Goal: Information Seeking & Learning: Learn about a topic

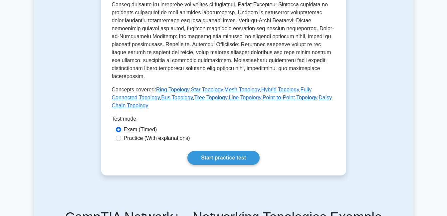
scroll to position [266, 0]
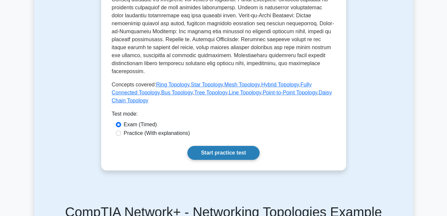
click at [161, 129] on label "Practice (With explanations)" at bounding box center [157, 133] width 66 height 8
click at [121, 131] on input "Practice (With explanations)" at bounding box center [118, 133] width 5 height 5
radio input "true"
click at [216, 146] on link "Start practice test" at bounding box center [223, 153] width 72 height 14
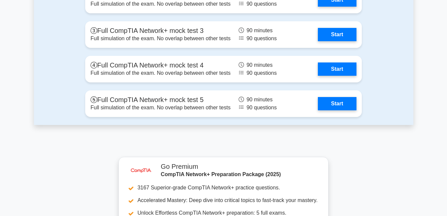
scroll to position [1422, 0]
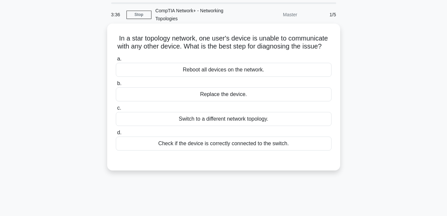
scroll to position [33, 0]
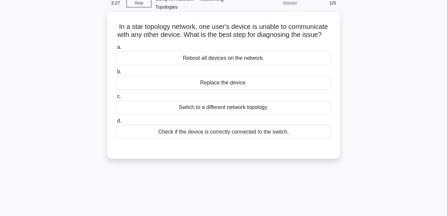
click at [227, 137] on div "Check if the device is correctly connected to the switch." at bounding box center [223, 132] width 215 height 14
click at [116, 123] on input "d. Check if the device is correctly connected to the switch." at bounding box center [116, 121] width 0 height 4
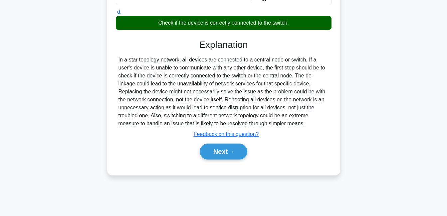
scroll to position [143, 0]
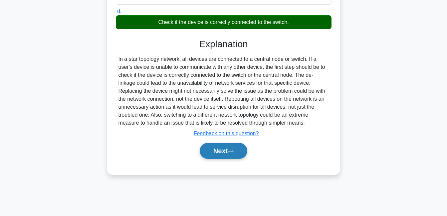
click at [228, 158] on button "Next" at bounding box center [223, 151] width 48 height 16
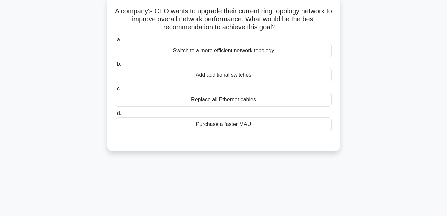
scroll to position [43, 0]
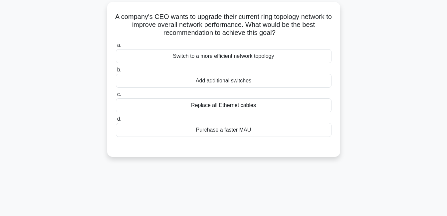
click at [244, 59] on div "Switch to a more efficient network topology" at bounding box center [223, 56] width 215 height 14
click at [116, 48] on input "a. Switch to a more efficient network topology" at bounding box center [116, 45] width 0 height 4
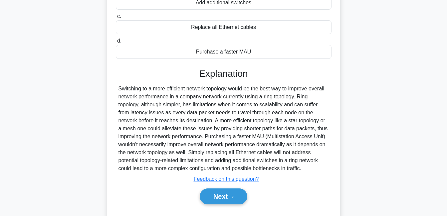
scroll to position [143, 0]
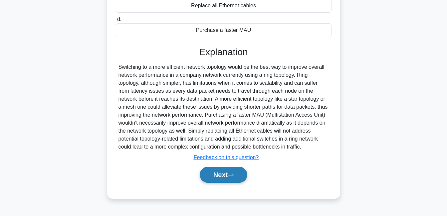
click at [226, 175] on button "Next" at bounding box center [223, 175] width 48 height 16
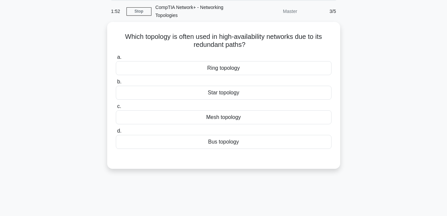
scroll to position [10, 0]
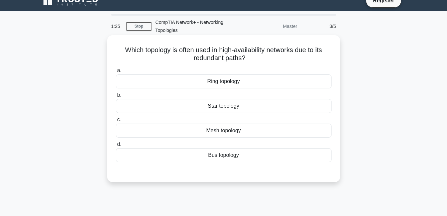
click at [229, 107] on div "Star topology" at bounding box center [223, 106] width 215 height 14
click at [116, 97] on input "b. Star topology" at bounding box center [116, 95] width 0 height 4
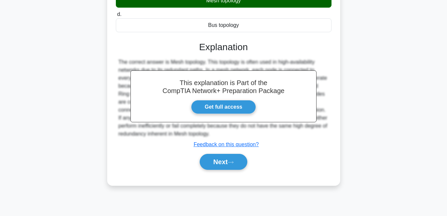
scroll to position [143, 0]
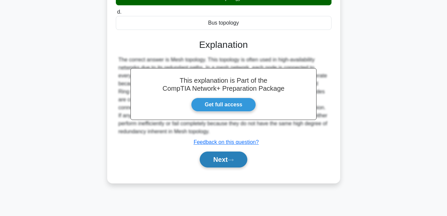
click at [225, 159] on button "Next" at bounding box center [223, 160] width 48 height 16
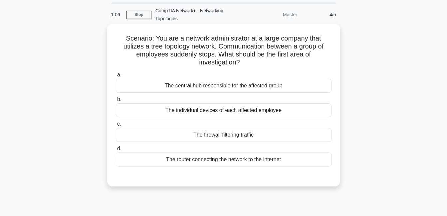
scroll to position [10, 0]
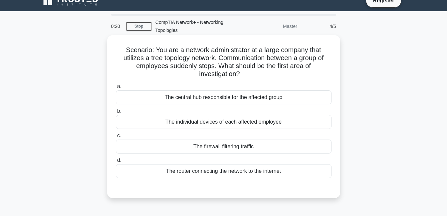
click at [231, 102] on div "The central hub responsible for the affected group" at bounding box center [223, 97] width 215 height 14
click at [116, 89] on input "a. The central hub responsible for the affected group" at bounding box center [116, 86] width 0 height 4
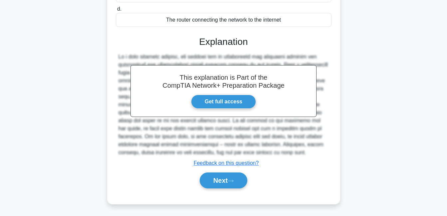
scroll to position [162, 0]
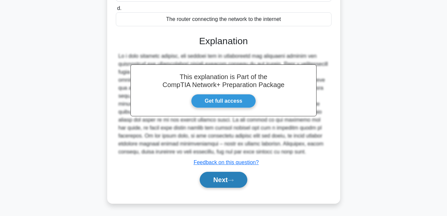
click at [224, 182] on button "Next" at bounding box center [223, 180] width 48 height 16
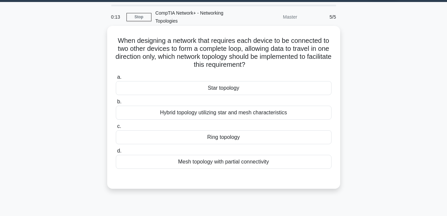
scroll to position [10, 0]
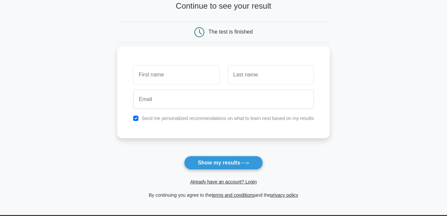
scroll to position [66, 0]
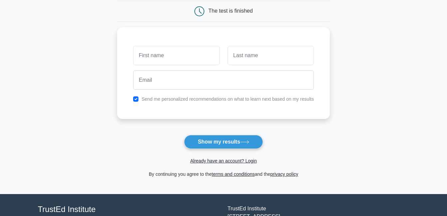
drag, startPoint x: 215, startPoint y: 144, endPoint x: 150, endPoint y: 141, distance: 64.9
click at [214, 143] on button "Show my results" at bounding box center [223, 142] width 78 height 14
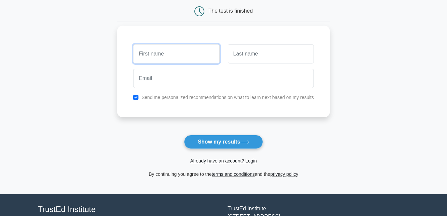
click at [187, 51] on input "text" at bounding box center [176, 53] width 86 height 19
type input "Fillipus"
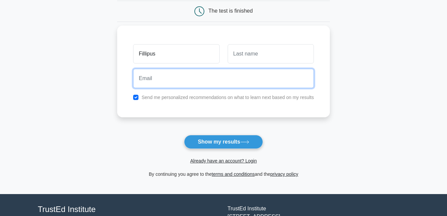
click at [199, 78] on input "email" at bounding box center [223, 78] width 181 height 19
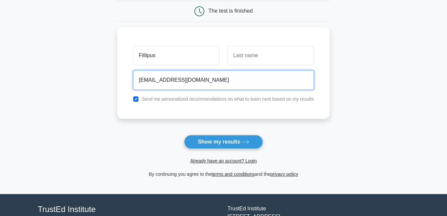
drag, startPoint x: 214, startPoint y: 77, endPoint x: 113, endPoint y: 74, distance: 101.8
click at [113, 74] on main "Wait, there is more! Continue to see your result The test is finished Fillipus" at bounding box center [223, 74] width 447 height 239
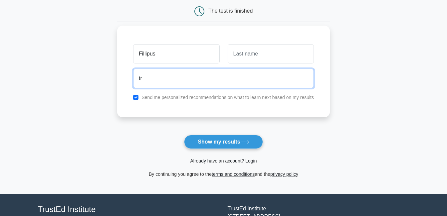
type input "[EMAIL_ADDRESS][DOMAIN_NAME]"
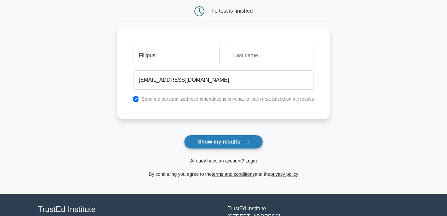
click at [228, 141] on button "Show my results" at bounding box center [223, 142] width 78 height 14
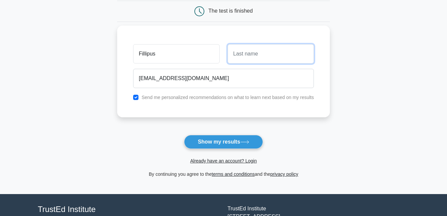
click at [271, 52] on input "text" at bounding box center [270, 53] width 86 height 19
type input "Shuudifonya"
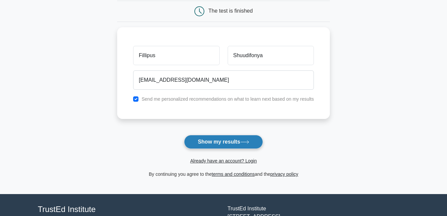
click at [229, 142] on button "Show my results" at bounding box center [223, 142] width 78 height 14
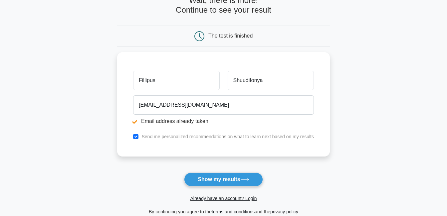
scroll to position [66, 0]
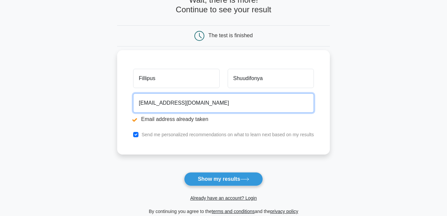
drag, startPoint x: 213, startPoint y: 102, endPoint x: 147, endPoint y: 103, distance: 66.2
click at [147, 103] on input "[EMAIL_ADDRESS][DOMAIN_NAME]" at bounding box center [223, 102] width 181 height 19
click at [207, 105] on input "[EMAIL_ADDRESS][DOMAIN_NAME]" at bounding box center [223, 102] width 181 height 19
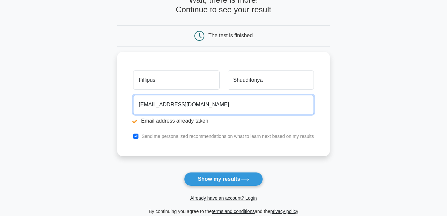
drag, startPoint x: 203, startPoint y: 104, endPoint x: 114, endPoint y: 101, distance: 89.5
click at [105, 103] on main "Email address already taken Wait, there is more! Continue to see your result Th…" at bounding box center [223, 93] width 447 height 277
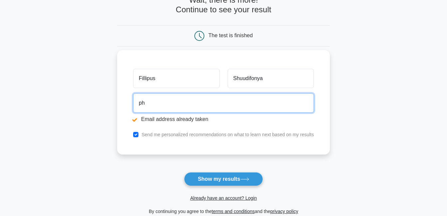
type input "philshuudi@gmail.com"
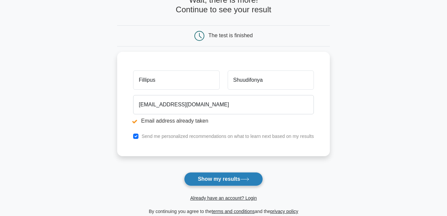
click at [219, 179] on button "Show my results" at bounding box center [223, 179] width 78 height 14
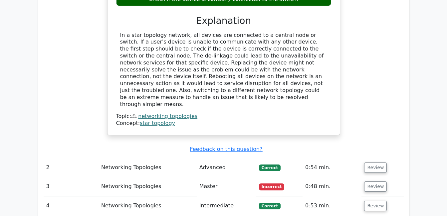
scroll to position [665, 0]
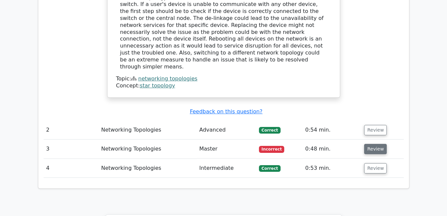
click at [375, 144] on button "Review" at bounding box center [375, 149] width 23 height 10
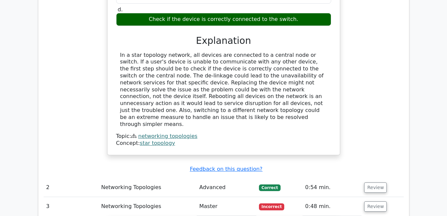
scroll to position [598, 0]
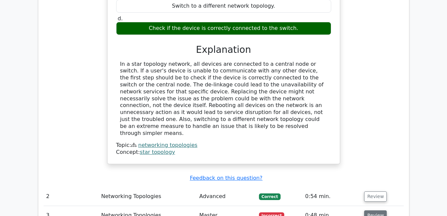
click at [374, 210] on button "Review" at bounding box center [375, 215] width 23 height 10
click at [376, 210] on button "Review" at bounding box center [375, 215] width 23 height 10
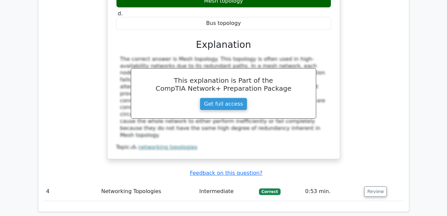
scroll to position [898, 0]
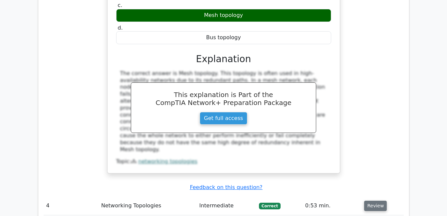
click at [371, 201] on button "Review" at bounding box center [375, 206] width 23 height 10
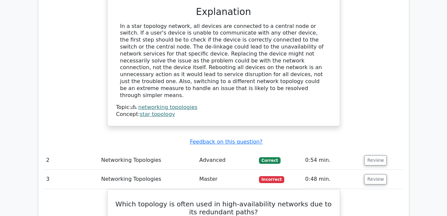
scroll to position [657, 0]
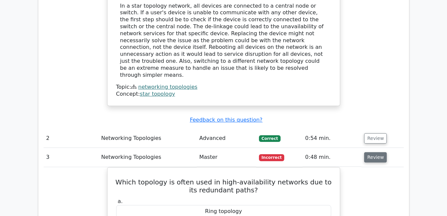
click at [371, 152] on button "Review" at bounding box center [375, 157] width 23 height 10
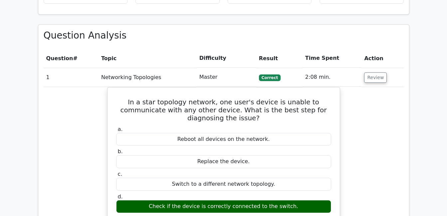
scroll to position [432, 0]
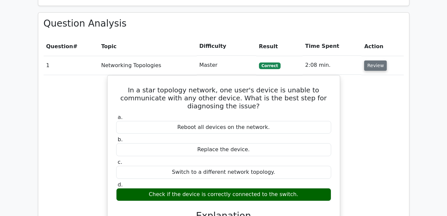
click at [376, 61] on button "Review" at bounding box center [375, 66] width 23 height 10
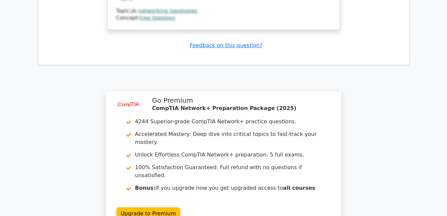
scroll to position [930, 0]
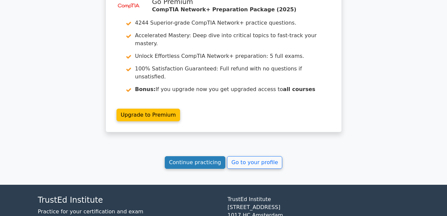
click at [184, 156] on link "Continue practicing" at bounding box center [195, 162] width 61 height 13
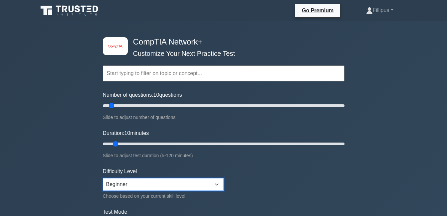
click at [218, 183] on select "Beginner Intermediate Expert" at bounding box center [163, 184] width 121 height 13
select select "intermediate"
click at [103, 178] on select "Beginner Intermediate Expert" at bounding box center [163, 184] width 121 height 13
type input "15"
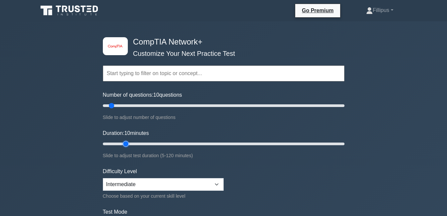
click at [121, 145] on input "Duration: 10 minutes" at bounding box center [223, 144] width 241 height 8
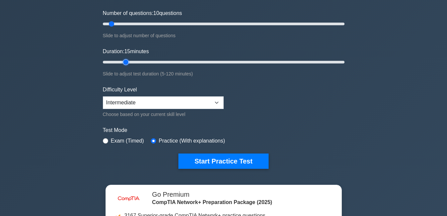
scroll to position [100, 0]
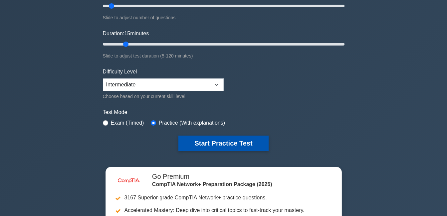
click at [215, 143] on button "Start Practice Test" at bounding box center [223, 143] width 90 height 15
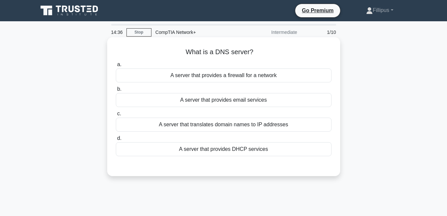
click at [246, 127] on div "A server that translates domain names to IP addresses" at bounding box center [223, 125] width 215 height 14
click at [116, 116] on input "c. A server that translates domain names to IP addresses" at bounding box center [116, 114] width 0 height 4
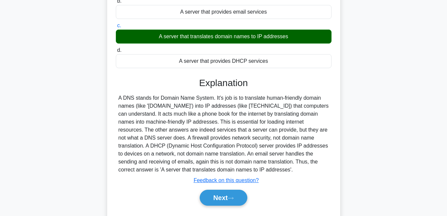
scroll to position [100, 0]
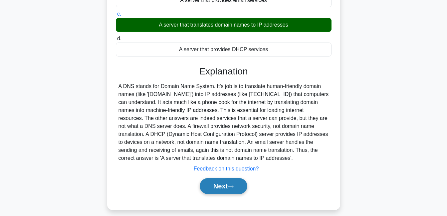
click at [215, 180] on button "Next" at bounding box center [223, 186] width 48 height 16
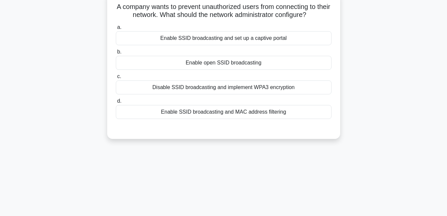
scroll to position [0, 0]
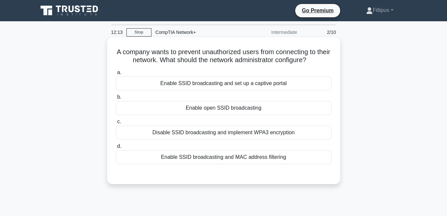
click at [244, 133] on div "Disable SSID broadcasting and implement WPA3 encryption" at bounding box center [223, 133] width 215 height 14
click at [116, 124] on input "c. Disable SSID broadcasting and implement WPA3 encryption" at bounding box center [116, 122] width 0 height 4
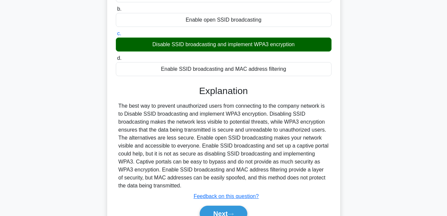
scroll to position [100, 0]
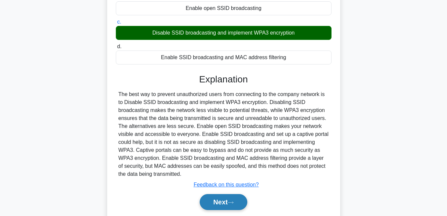
click at [223, 202] on button "Next" at bounding box center [223, 202] width 48 height 16
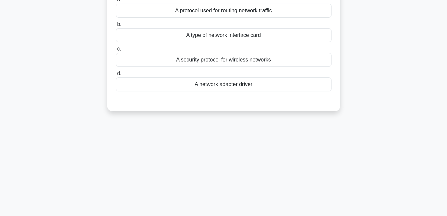
scroll to position [0, 0]
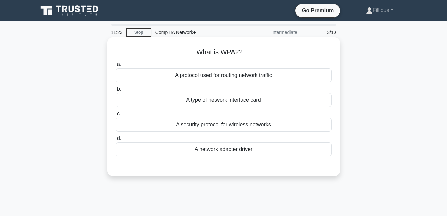
click at [242, 127] on div "A security protocol for wireless networks" at bounding box center [223, 125] width 215 height 14
click at [116, 116] on input "c. A security protocol for wireless networks" at bounding box center [116, 114] width 0 height 4
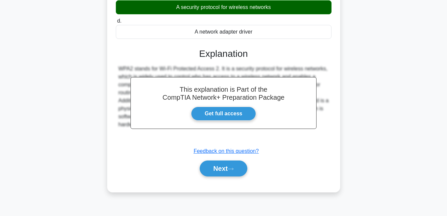
scroll to position [133, 0]
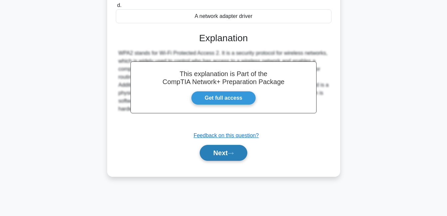
click at [224, 153] on button "Next" at bounding box center [223, 153] width 48 height 16
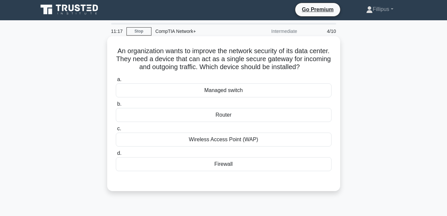
scroll to position [0, 0]
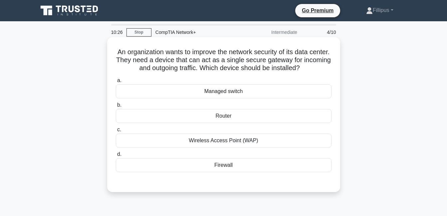
click at [229, 168] on div "Firewall" at bounding box center [223, 165] width 215 height 14
click at [116, 157] on input "d. Firewall" at bounding box center [116, 154] width 0 height 4
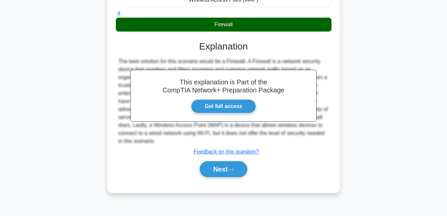
scroll to position [143, 0]
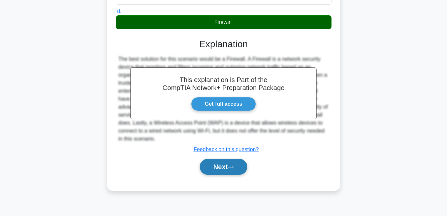
click at [221, 168] on button "Next" at bounding box center [223, 167] width 48 height 16
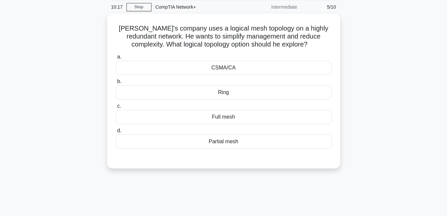
scroll to position [10, 0]
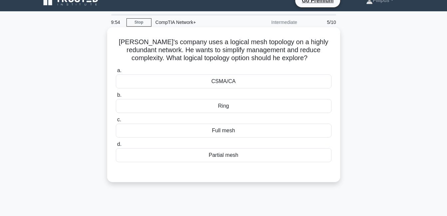
click at [222, 131] on div "Full mesh" at bounding box center [223, 131] width 215 height 14
click at [116, 122] on input "c. Full mesh" at bounding box center [116, 120] width 0 height 4
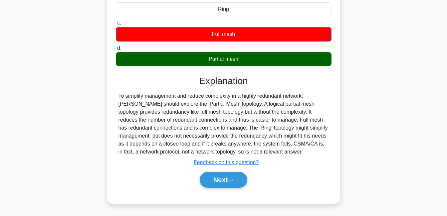
scroll to position [110, 0]
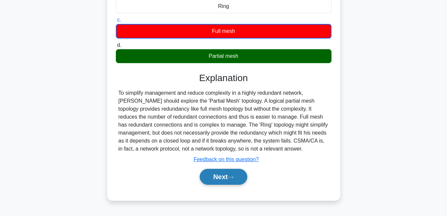
click at [212, 177] on button "Next" at bounding box center [223, 177] width 48 height 16
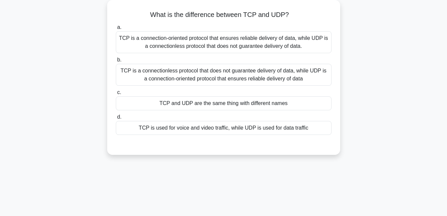
scroll to position [0, 0]
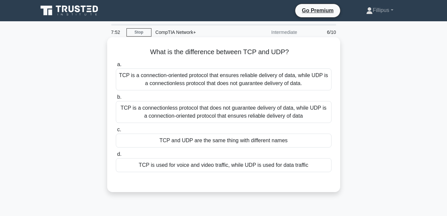
click at [263, 114] on div "TCP is a connectionless protocol that does not guarantee delivery of data, whil…" at bounding box center [223, 112] width 215 height 22
click at [116, 99] on input "b. TCP is a connectionless protocol that does not guarantee delivery of data, w…" at bounding box center [116, 97] width 0 height 4
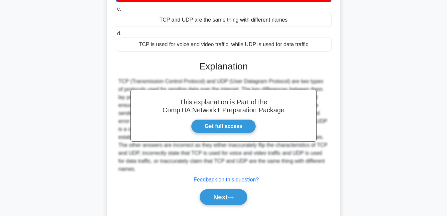
scroll to position [143, 0]
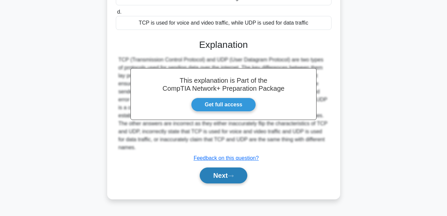
click at [220, 168] on button "Next" at bounding box center [223, 176] width 48 height 16
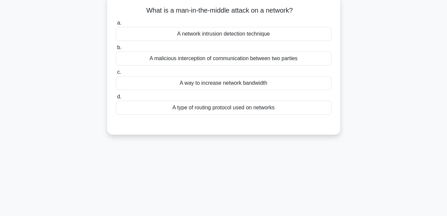
scroll to position [0, 0]
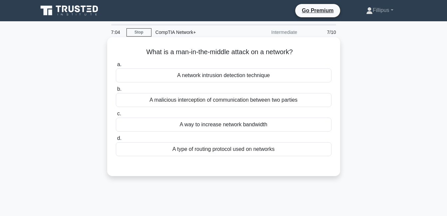
click at [223, 96] on div "A malicious interception of communication between two parties" at bounding box center [223, 100] width 215 height 14
click at [116, 91] on input "b. A malicious interception of communication between two parties" at bounding box center [116, 89] width 0 height 4
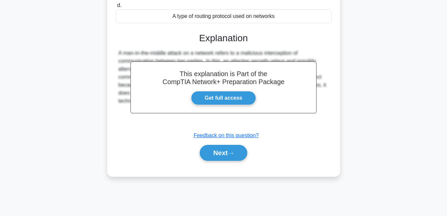
scroll to position [143, 0]
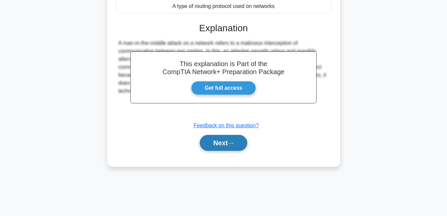
click at [222, 144] on button "Next" at bounding box center [223, 143] width 48 height 16
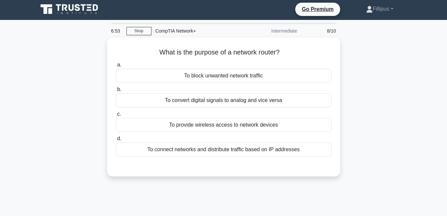
scroll to position [0, 0]
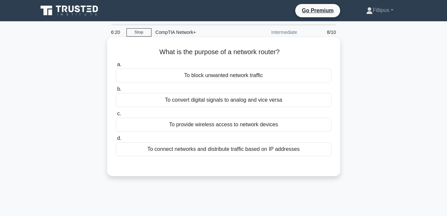
drag, startPoint x: 159, startPoint y: 52, endPoint x: 282, endPoint y: 56, distance: 123.7
click at [282, 56] on h5 "What is the purpose of a network router? .spinner_0XTQ{transform-origin:center;…" at bounding box center [223, 52] width 217 height 9
copy h5 "What is the purpose of a network router?"
click at [260, 152] on div "To connect networks and distribute traffic based on IP addresses" at bounding box center [223, 149] width 215 height 14
click at [116, 141] on input "d. To connect networks and distribute traffic based on IP addresses" at bounding box center [116, 138] width 0 height 4
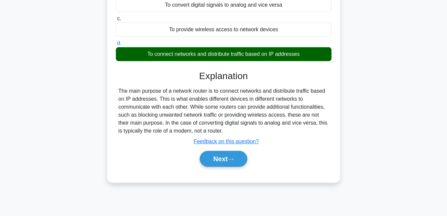
scroll to position [100, 0]
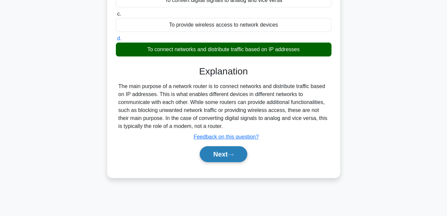
click at [234, 160] on button "Next" at bounding box center [223, 154] width 48 height 16
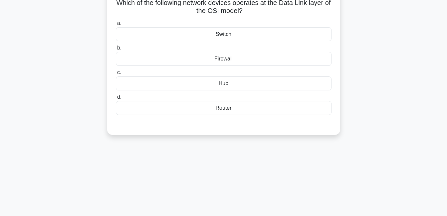
scroll to position [0, 0]
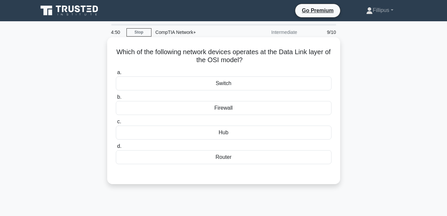
click at [235, 84] on div "Switch" at bounding box center [223, 83] width 215 height 14
click at [116, 75] on input "a. Switch" at bounding box center [116, 72] width 0 height 4
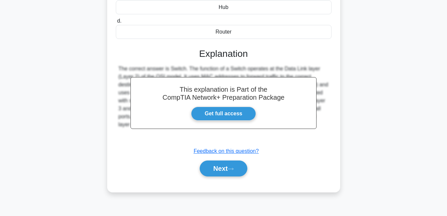
scroll to position [133, 0]
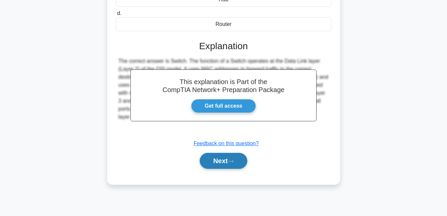
click at [219, 165] on button "Next" at bounding box center [223, 161] width 48 height 16
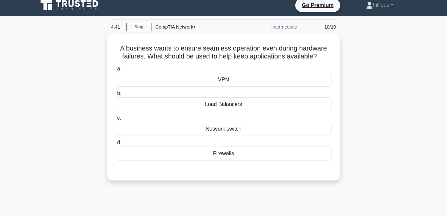
scroll to position [0, 0]
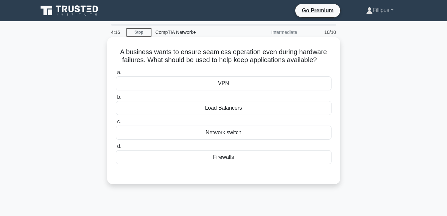
drag, startPoint x: 119, startPoint y: 54, endPoint x: 322, endPoint y: 60, distance: 202.9
click at [322, 60] on h5 "A business wants to ensure seamless operation even during hardware failures. Wh…" at bounding box center [223, 56] width 217 height 17
copy h5 "A business wants to ensure seamless operation even during hardware failures. Wh…"
click at [229, 108] on div "Load Balancers" at bounding box center [223, 108] width 215 height 14
click at [116, 99] on input "b. Load Balancers" at bounding box center [116, 97] width 0 height 4
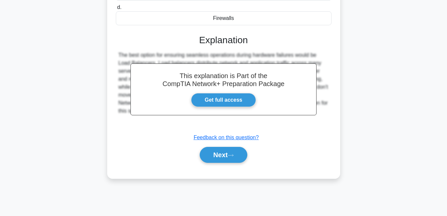
scroll to position [143, 0]
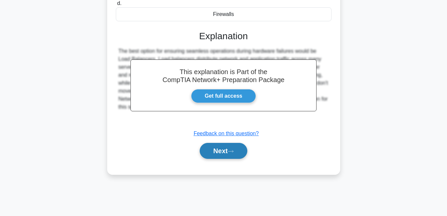
click at [220, 152] on button "Next" at bounding box center [223, 151] width 48 height 16
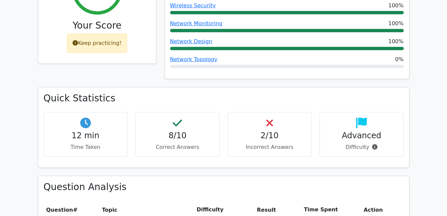
scroll to position [266, 0]
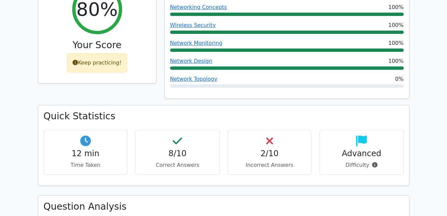
click at [262, 161] on p "Incorrect Answers" at bounding box center [269, 165] width 73 height 8
click at [284, 161] on p "Incorrect Answers" at bounding box center [269, 165] width 73 height 8
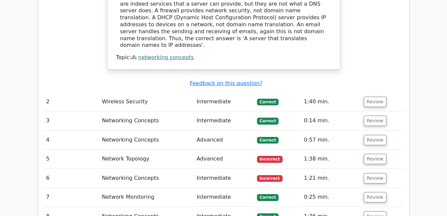
scroll to position [698, 0]
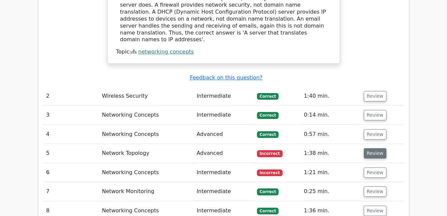
click at [369, 148] on button "Review" at bounding box center [374, 153] width 23 height 10
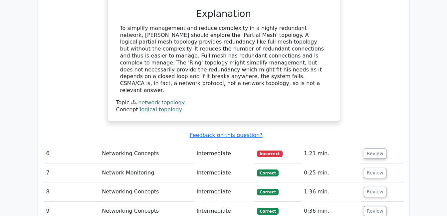
scroll to position [997, 0]
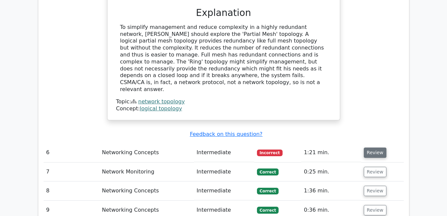
click at [378, 148] on button "Review" at bounding box center [374, 153] width 23 height 10
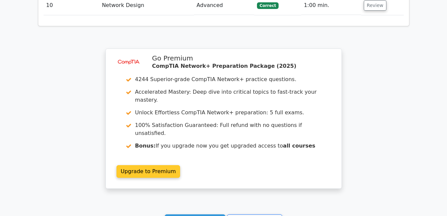
scroll to position [1549, 0]
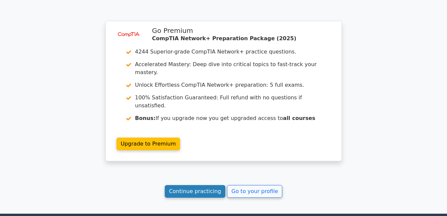
click at [202, 185] on link "Continue practicing" at bounding box center [195, 191] width 61 height 13
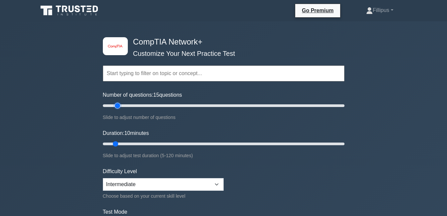
type input "15"
click at [117, 106] on input "Number of questions: 15 questions" at bounding box center [223, 106] width 241 height 8
click at [122, 143] on input "Duration: 15 minutes" at bounding box center [223, 144] width 241 height 8
click at [130, 143] on input "Duration: 15 minutes" at bounding box center [223, 144] width 241 height 8
type input "20"
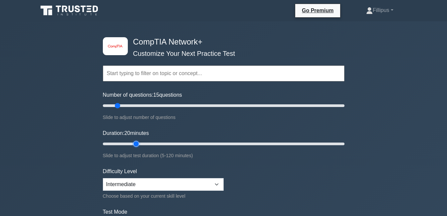
click at [132, 143] on input "Duration: 20 minutes" at bounding box center [223, 144] width 241 height 8
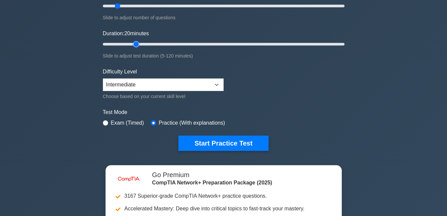
scroll to position [66, 0]
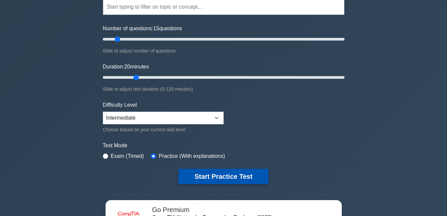
click at [223, 176] on button "Start Practice Test" at bounding box center [223, 176] width 90 height 15
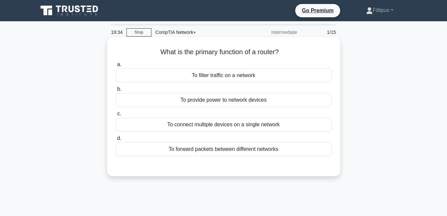
drag, startPoint x: 158, startPoint y: 53, endPoint x: 306, endPoint y: 48, distance: 148.4
click at [306, 48] on h5 "What is the primary function of a router? .spinner_0XTQ{transform-origin:center…" at bounding box center [223, 52] width 217 height 9
copy h5 "What is the primary function of a router?"
click at [222, 151] on div "To forward packets between different networks" at bounding box center [223, 149] width 215 height 14
click at [116, 141] on input "d. To forward packets between different networks" at bounding box center [116, 138] width 0 height 4
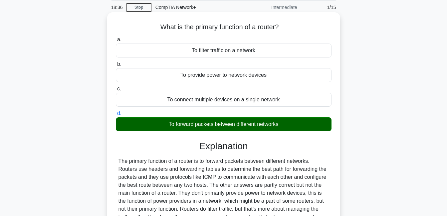
scroll to position [100, 0]
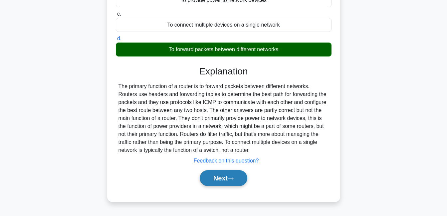
click at [216, 176] on button "Next" at bounding box center [223, 178] width 48 height 16
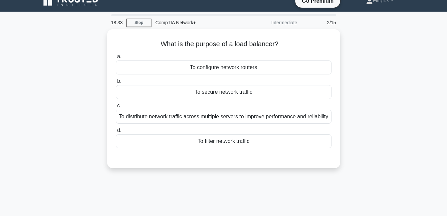
scroll to position [0, 0]
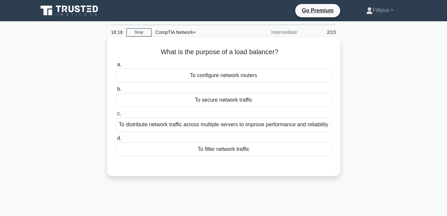
drag, startPoint x: 162, startPoint y: 52, endPoint x: 281, endPoint y: 51, distance: 119.4
click at [281, 51] on h5 "What is the purpose of a load balancer? .spinner_0XTQ{transform-origin:center;a…" at bounding box center [223, 52] width 217 height 9
copy h5 "What is the purpose of a load balancer?"
click at [248, 129] on div "To distribute network traffic across multiple servers to improve performance an…" at bounding box center [223, 125] width 215 height 14
click at [116, 116] on input "c. To distribute network traffic across multiple servers to improve performance…" at bounding box center [116, 114] width 0 height 4
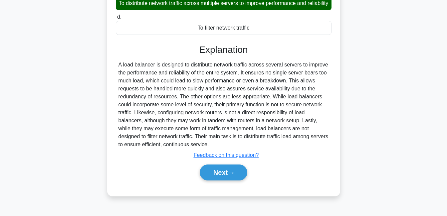
scroll to position [110, 0]
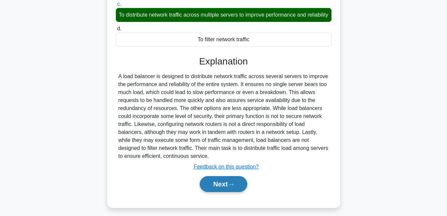
click at [222, 192] on button "Next" at bounding box center [223, 184] width 48 height 16
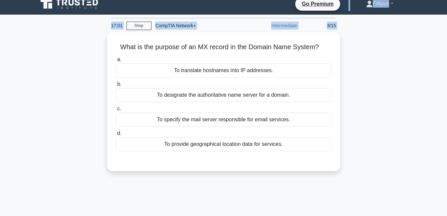
scroll to position [0, 0]
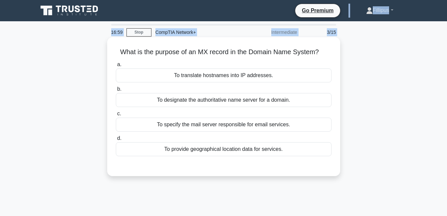
drag, startPoint x: 118, startPoint y: 8, endPoint x: 323, endPoint y: 53, distance: 209.2
click at [323, 53] on h5 "What is the purpose of an MX record in the Domain Name System? .spinner_0XTQ{tr…" at bounding box center [223, 52] width 217 height 9
copy h5 "What is the purpose of an MX record in the Domain Name System?"
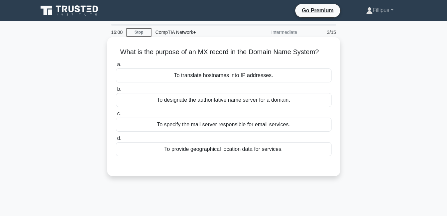
click at [279, 126] on div "To specify the mail server responsible for email services." at bounding box center [223, 125] width 215 height 14
click at [116, 116] on input "c. To specify the mail server responsible for email services." at bounding box center [116, 114] width 0 height 4
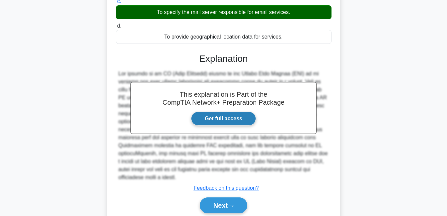
scroll to position [133, 0]
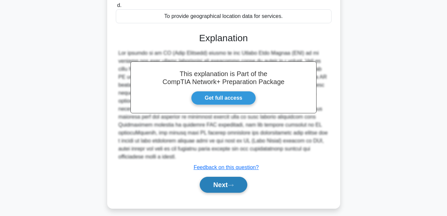
click at [225, 185] on button "Next" at bounding box center [223, 185] width 48 height 16
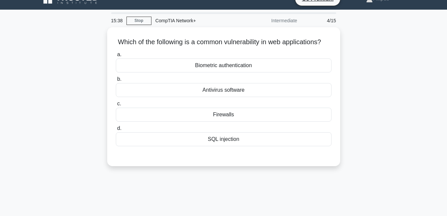
scroll to position [0, 0]
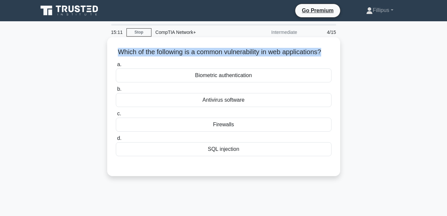
drag, startPoint x: 120, startPoint y: 52, endPoint x: 338, endPoint y: 49, distance: 218.1
click at [338, 49] on div "Which of the following is a common vulnerability in web applications? .spinner_…" at bounding box center [223, 106] width 233 height 139
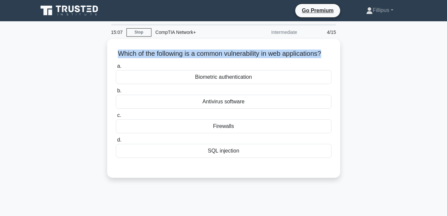
copy h5 "Which of the following is a common vulnerability in web applications?"
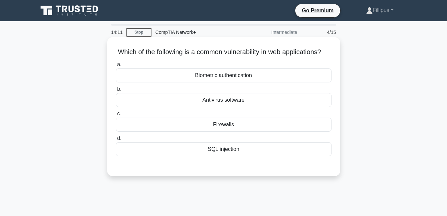
click at [236, 156] on div "SQL injection" at bounding box center [223, 149] width 215 height 14
click at [116, 141] on input "d. SQL injection" at bounding box center [116, 138] width 0 height 4
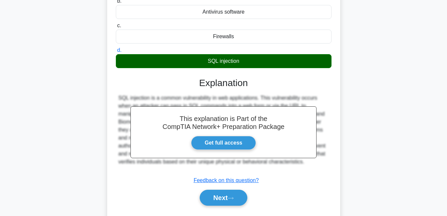
scroll to position [133, 0]
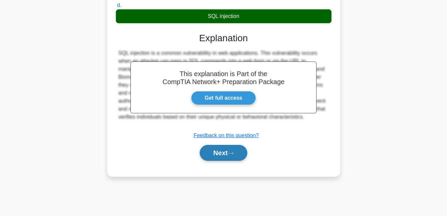
click at [230, 155] on icon at bounding box center [230, 154] width 6 height 4
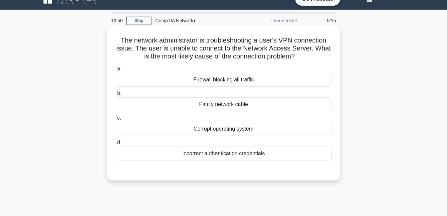
scroll to position [0, 0]
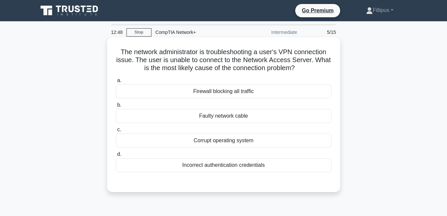
drag, startPoint x: 119, startPoint y: 52, endPoint x: 302, endPoint y: 70, distance: 183.8
click at [302, 70] on h5 "The network administrator is troubleshooting a user's VPN connection issue. The…" at bounding box center [223, 60] width 217 height 25
drag, startPoint x: 117, startPoint y: 53, endPoint x: 298, endPoint y: 67, distance: 180.8
click at [298, 67] on h5 "The network administrator is troubleshooting a user's VPN connection issue. The…" at bounding box center [223, 60] width 217 height 25
copy h5 "The network administrator is troubleshooting a user's VPN connection issue. The…"
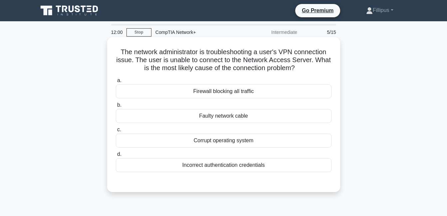
click at [234, 161] on div "Incorrect authentication credentials" at bounding box center [223, 165] width 215 height 14
click at [116, 157] on input "d. Incorrect authentication credentials" at bounding box center [116, 154] width 0 height 4
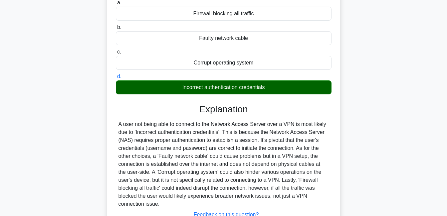
scroll to position [100, 0]
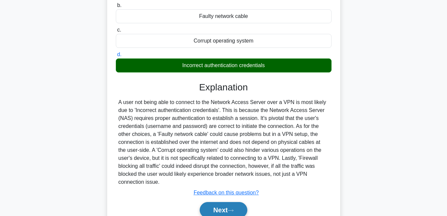
click at [223, 209] on button "Next" at bounding box center [223, 210] width 48 height 16
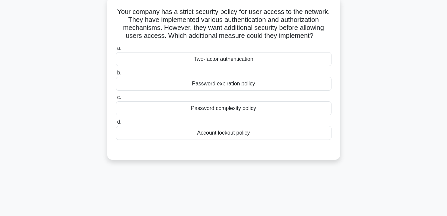
scroll to position [0, 0]
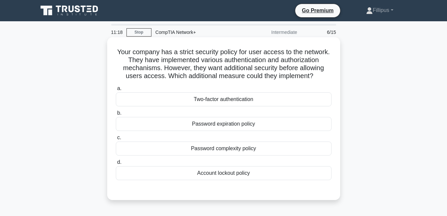
drag, startPoint x: 116, startPoint y: 51, endPoint x: 332, endPoint y: 75, distance: 217.1
click at [332, 75] on div "Your company has a strict security policy for user access to the network. They …" at bounding box center [223, 119] width 227 height 158
copy h5 "Your company has a strict security policy for user access to the network. They …"
click at [225, 100] on div "Two-factor authentication" at bounding box center [223, 99] width 215 height 14
click at [116, 91] on input "a. Two-factor authentication" at bounding box center [116, 88] width 0 height 4
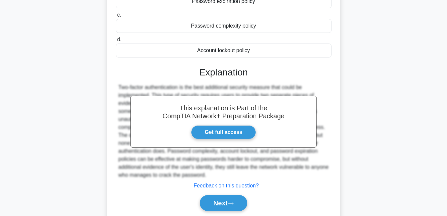
scroll to position [133, 0]
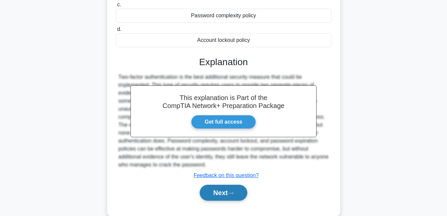
click at [218, 188] on button "Next" at bounding box center [223, 193] width 48 height 16
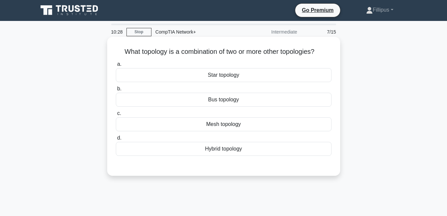
scroll to position [0, 0]
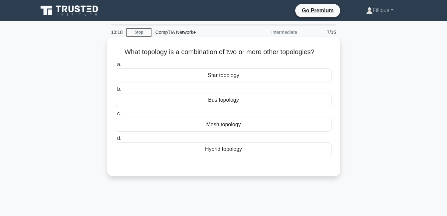
drag, startPoint x: 120, startPoint y: 52, endPoint x: 322, endPoint y: 52, distance: 202.1
click at [322, 52] on h5 "What topology is a combination of two or more other topologies? .spinner_0XTQ{t…" at bounding box center [223, 52] width 217 height 9
copy h5 "What topology is a combination of two or more other topologies?"
click at [237, 149] on div "Hybrid topology" at bounding box center [223, 149] width 215 height 14
click at [116, 141] on input "d. Hybrid topology" at bounding box center [116, 138] width 0 height 4
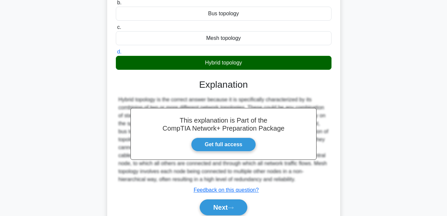
scroll to position [100, 0]
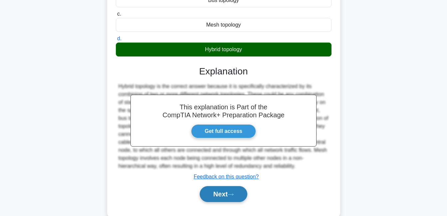
click at [218, 193] on button "Next" at bounding box center [223, 194] width 48 height 16
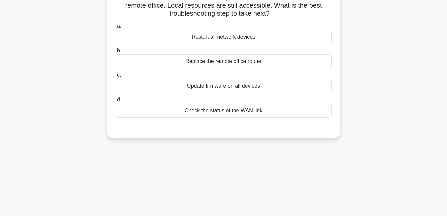
scroll to position [0, 0]
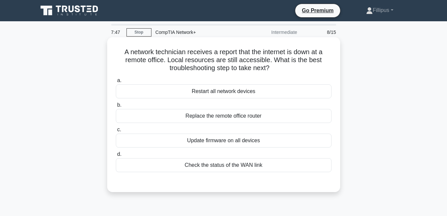
drag, startPoint x: 121, startPoint y: 52, endPoint x: 274, endPoint y: 68, distance: 153.2
click at [274, 68] on h5 "A network technician receives a report that the internet is down at a remote of…" at bounding box center [223, 60] width 217 height 25
copy h5 "A network technician receives a report that the internet is down at a remote of…"
click at [243, 118] on div "Replace the remote office router" at bounding box center [223, 116] width 215 height 14
click at [116, 107] on input "b. Replace the remote office router" at bounding box center [116, 105] width 0 height 4
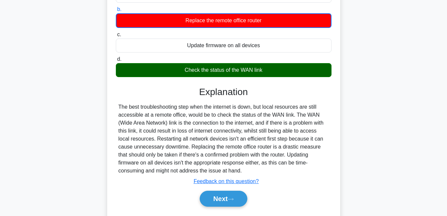
scroll to position [100, 0]
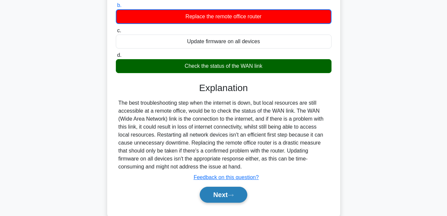
click at [224, 198] on button "Next" at bounding box center [223, 195] width 48 height 16
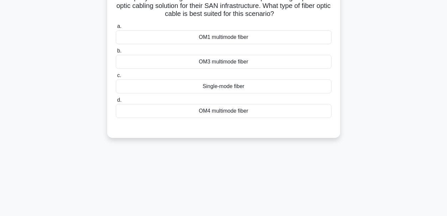
scroll to position [0, 0]
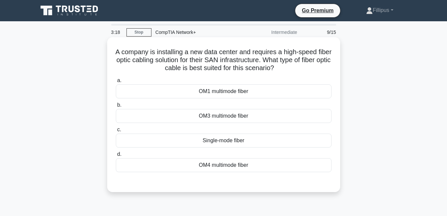
drag, startPoint x: 121, startPoint y: 52, endPoint x: 297, endPoint y: 69, distance: 176.8
click at [297, 69] on h5 "A company is installing a new data center and requires a high-speed fiber optic…" at bounding box center [223, 60] width 217 height 25
copy h5 "A company is installing a new data center and requires a high-speed fiber optic…"
click at [233, 140] on div "Single-mode fiber" at bounding box center [223, 141] width 215 height 14
click at [116, 132] on input "c. Single-mode fiber" at bounding box center [116, 130] width 0 height 4
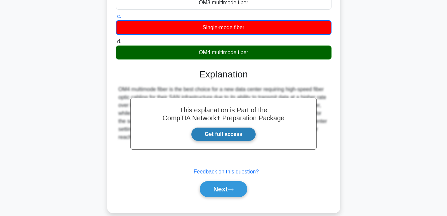
scroll to position [143, 0]
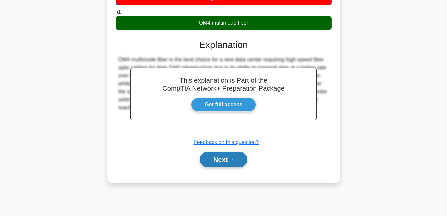
click at [218, 163] on button "Next" at bounding box center [223, 160] width 48 height 16
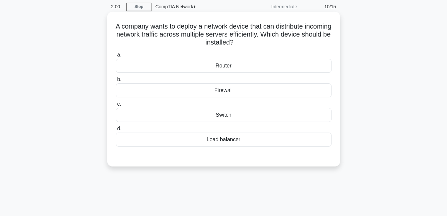
scroll to position [0, 0]
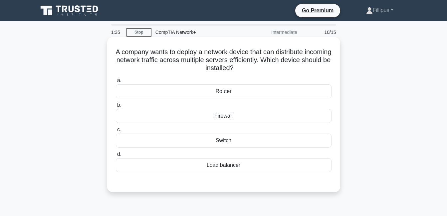
drag, startPoint x: 127, startPoint y: 52, endPoint x: 262, endPoint y: 69, distance: 136.7
click at [262, 69] on h5 "A company wants to deploy a network device that can distribute incoming network…" at bounding box center [223, 60] width 217 height 25
copy h5 "A company wants to deploy a network device that can distribute incoming network…"
click at [230, 165] on div "Load balancer" at bounding box center [223, 165] width 215 height 14
click at [116, 157] on input "d. Load balancer" at bounding box center [116, 154] width 0 height 4
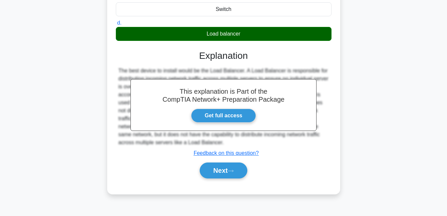
scroll to position [143, 0]
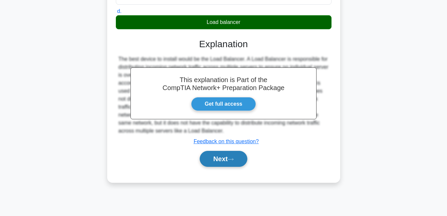
click at [230, 158] on button "Next" at bounding box center [223, 159] width 48 height 16
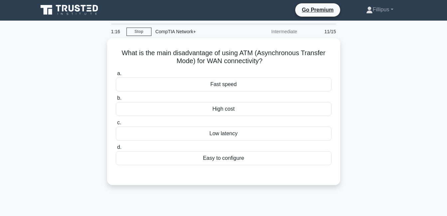
scroll to position [0, 0]
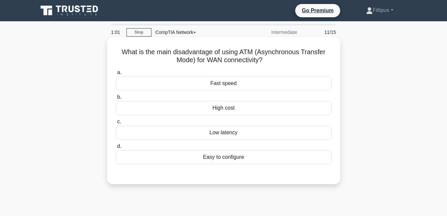
drag, startPoint x: 122, startPoint y: 51, endPoint x: 270, endPoint y: 61, distance: 147.9
click at [270, 61] on h5 "What is the main disadvantage of using ATM (Asynchronous Transfer Mode) for WAN…" at bounding box center [223, 56] width 217 height 17
